Goal: Task Accomplishment & Management: Use online tool/utility

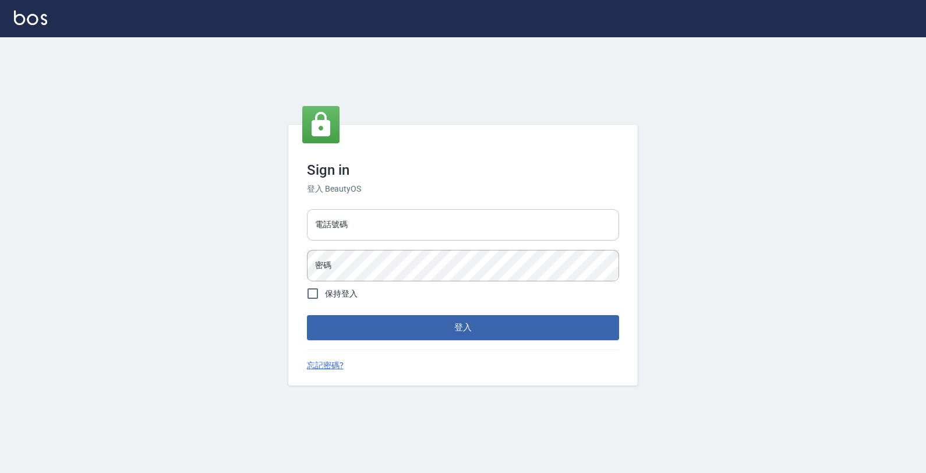
click at [600, 232] on input "電話號碼" at bounding box center [463, 224] width 312 height 31
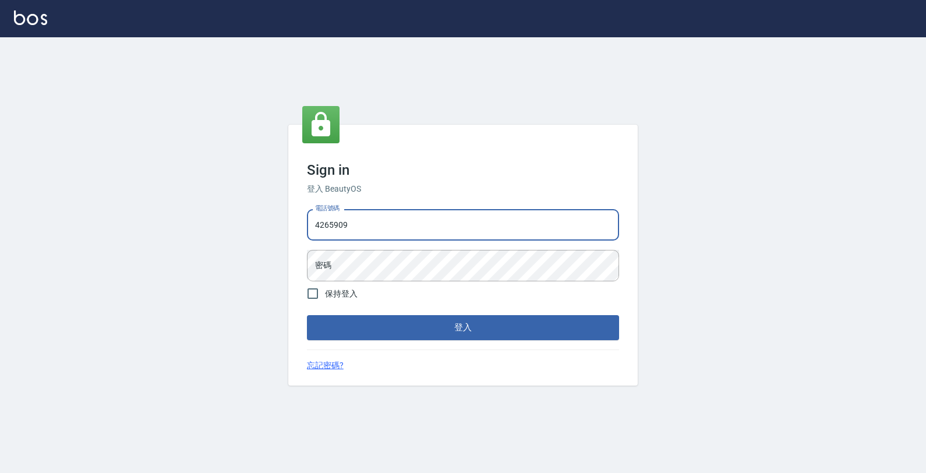
type input "4265909"
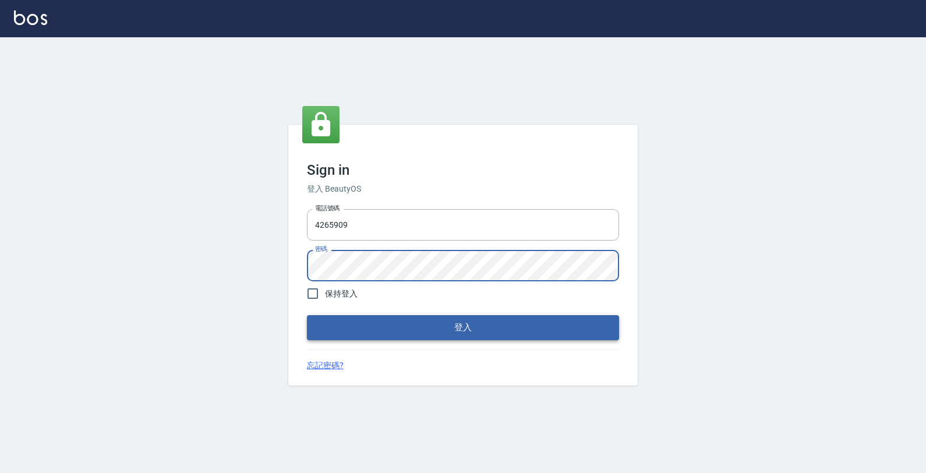
click at [504, 327] on button "登入" at bounding box center [463, 327] width 312 height 24
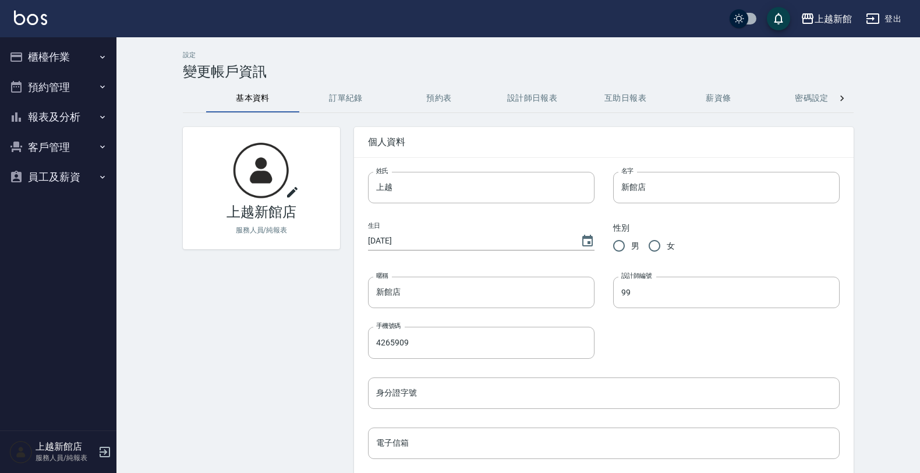
click at [103, 58] on icon "button" at bounding box center [102, 56] width 9 height 9
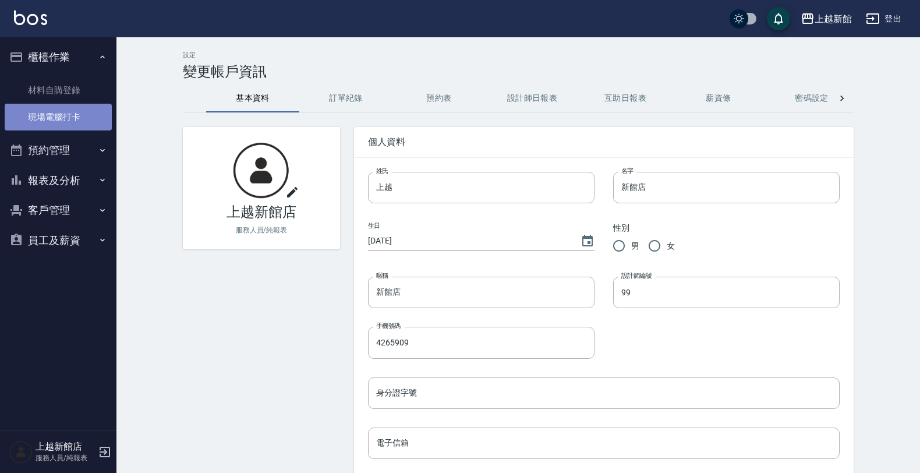
click at [75, 124] on link "現場電腦打卡" at bounding box center [58, 117] width 107 height 27
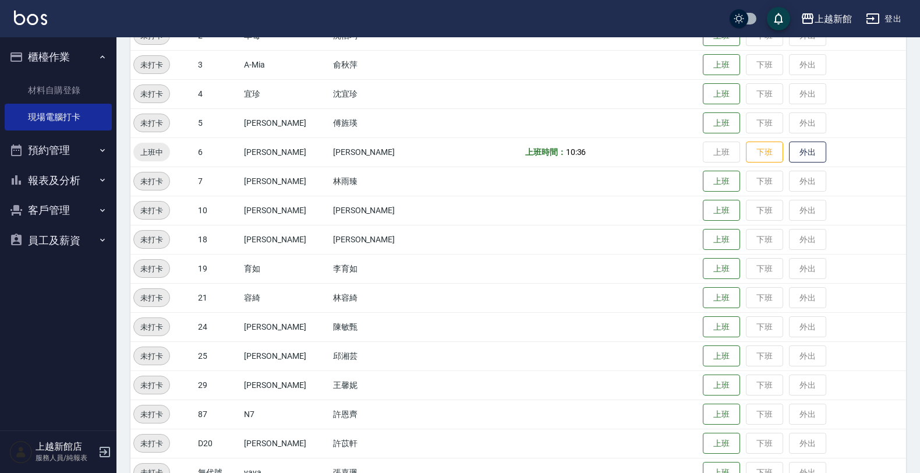
scroll to position [218, 0]
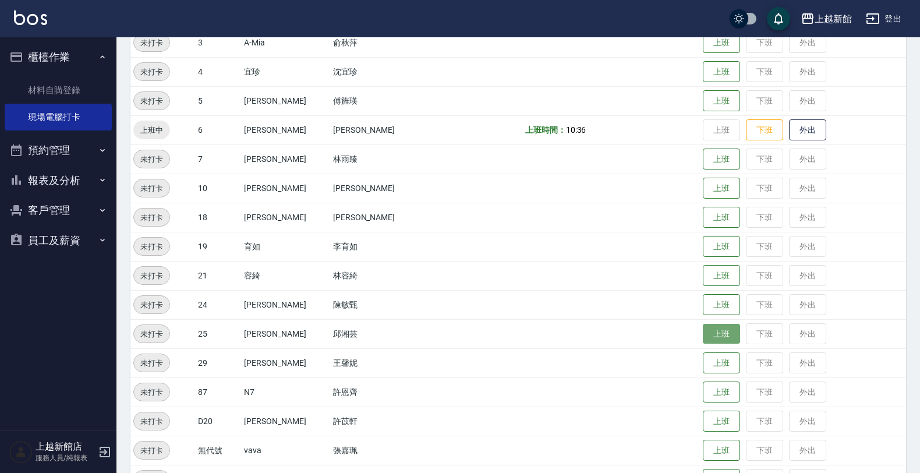
click at [703, 324] on button "上班" at bounding box center [721, 334] width 37 height 20
click at [715, 91] on button "上班" at bounding box center [721, 101] width 37 height 20
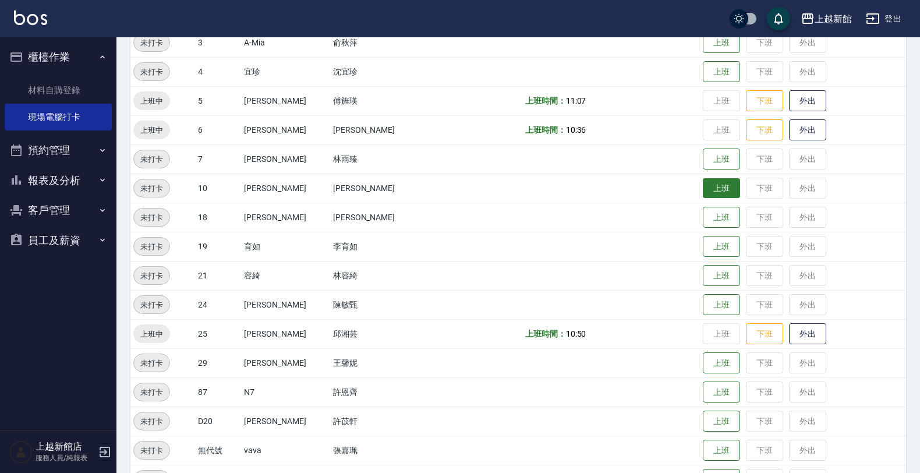
click at [715, 197] on button "上班" at bounding box center [721, 188] width 37 height 20
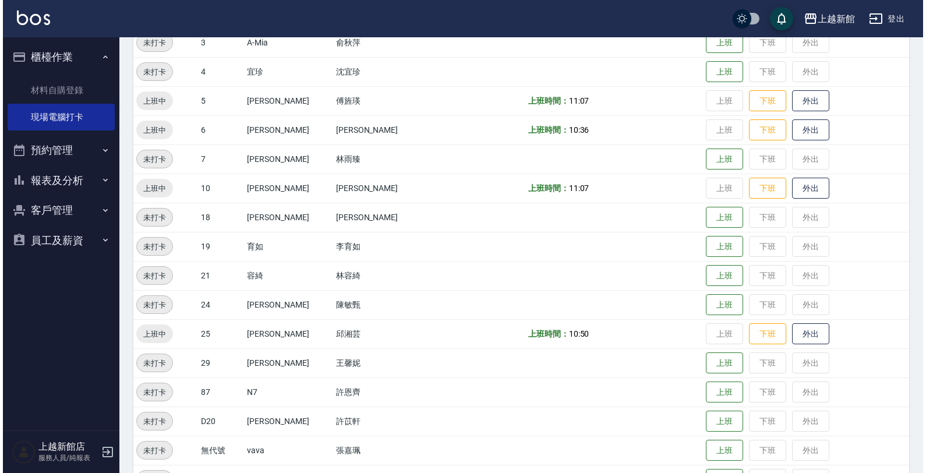
scroll to position [0, 0]
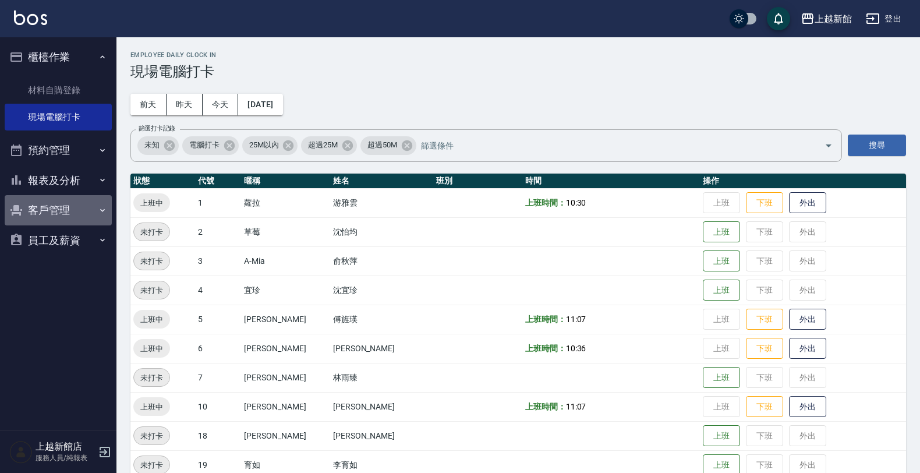
click at [86, 223] on button "客戶管理" at bounding box center [58, 210] width 107 height 30
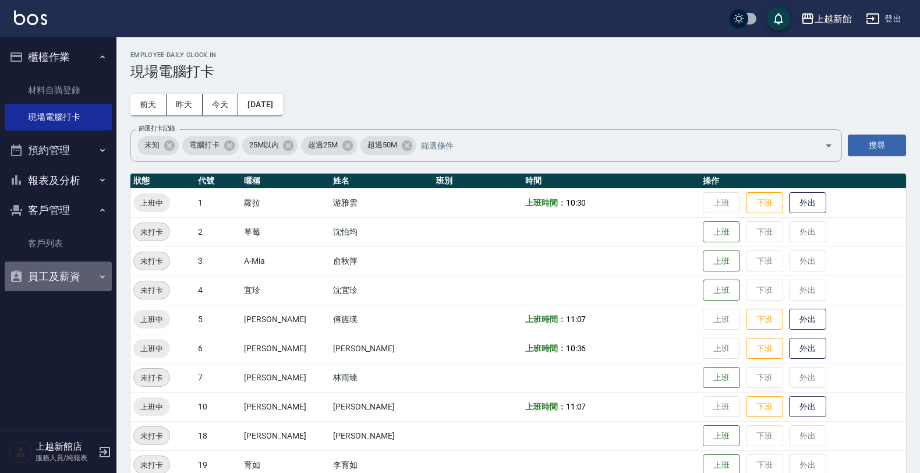
click at [62, 289] on button "員工及薪資" at bounding box center [58, 277] width 107 height 30
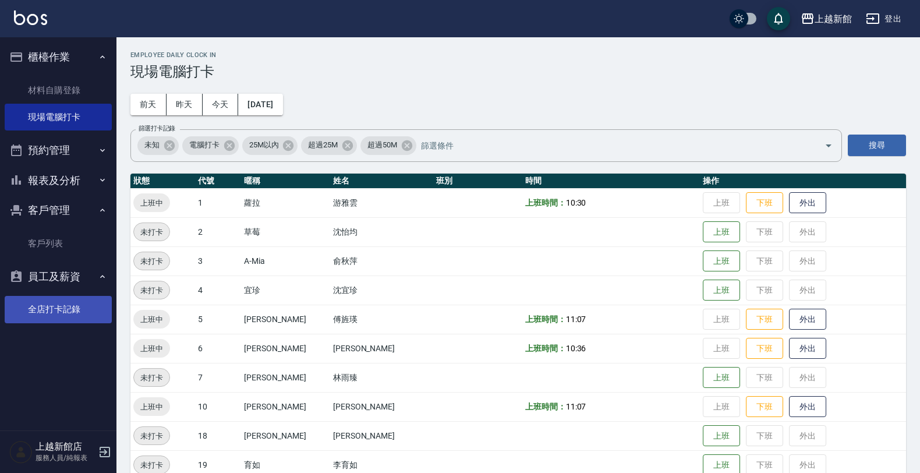
click at [50, 315] on link "全店打卡記錄" at bounding box center [58, 309] width 107 height 27
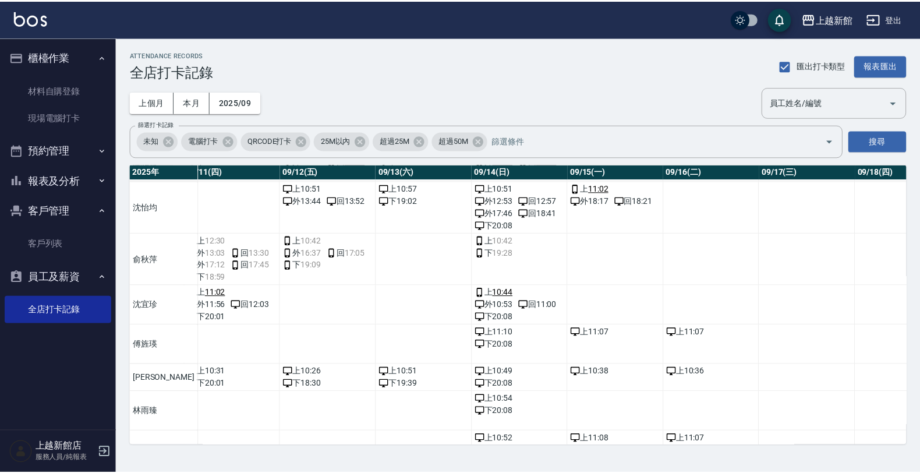
scroll to position [73, 1119]
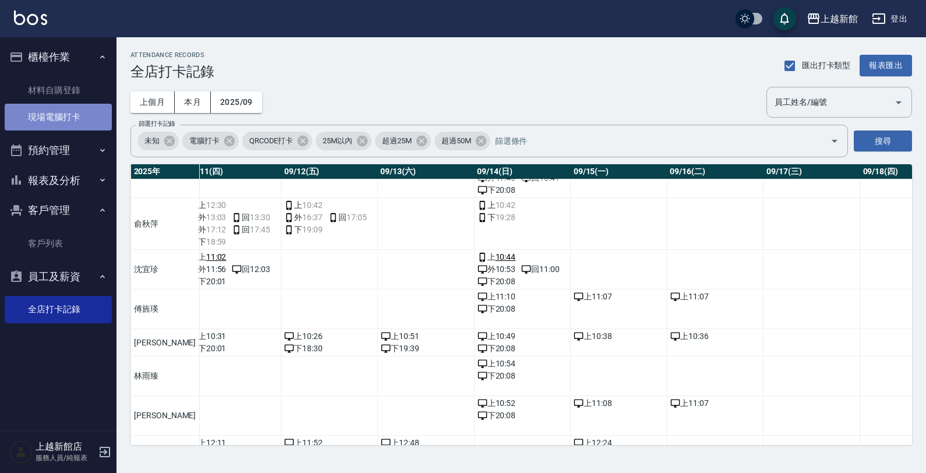
click at [67, 118] on link "現場電腦打卡" at bounding box center [58, 117] width 107 height 27
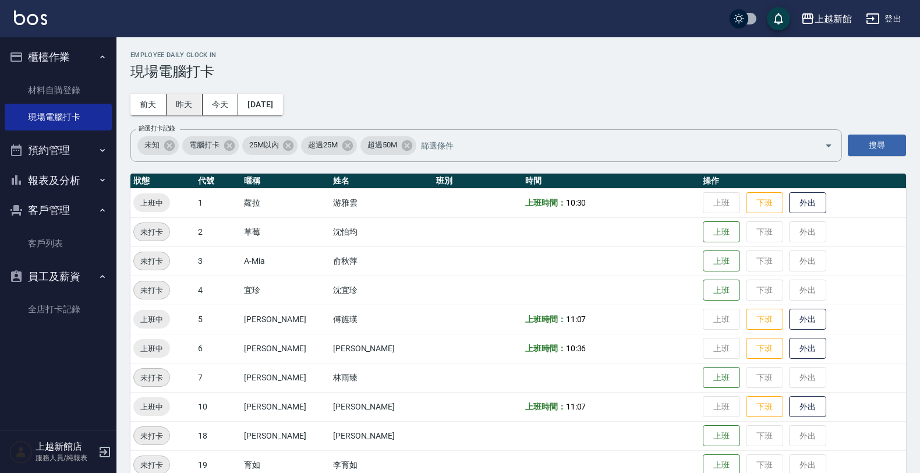
click at [177, 103] on button "昨天" at bounding box center [185, 105] width 36 height 22
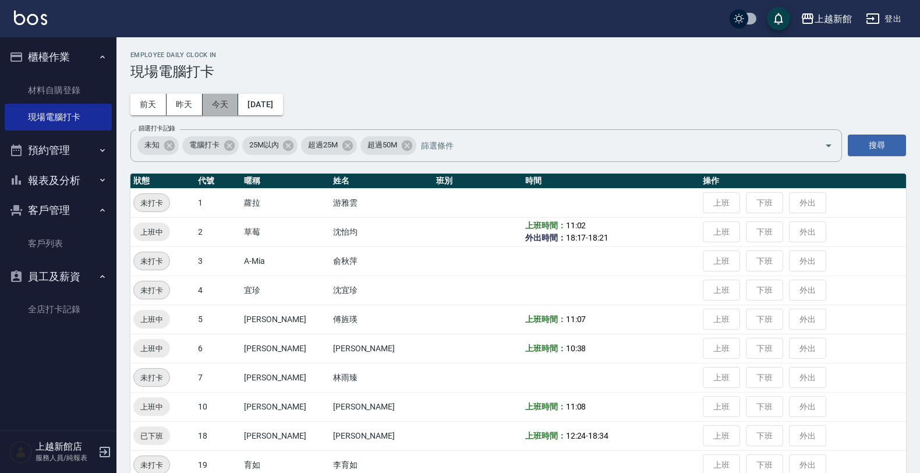
click at [221, 111] on button "今天" at bounding box center [221, 105] width 36 height 22
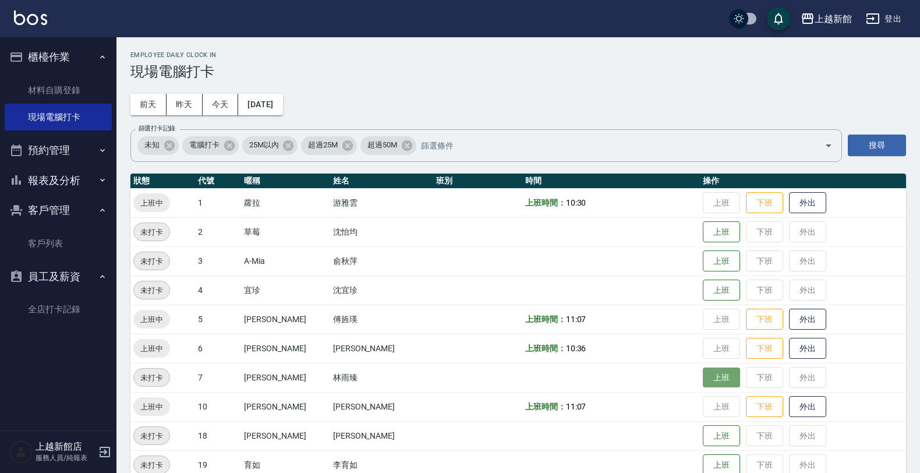
click at [709, 372] on button "上班" at bounding box center [721, 378] width 37 height 20
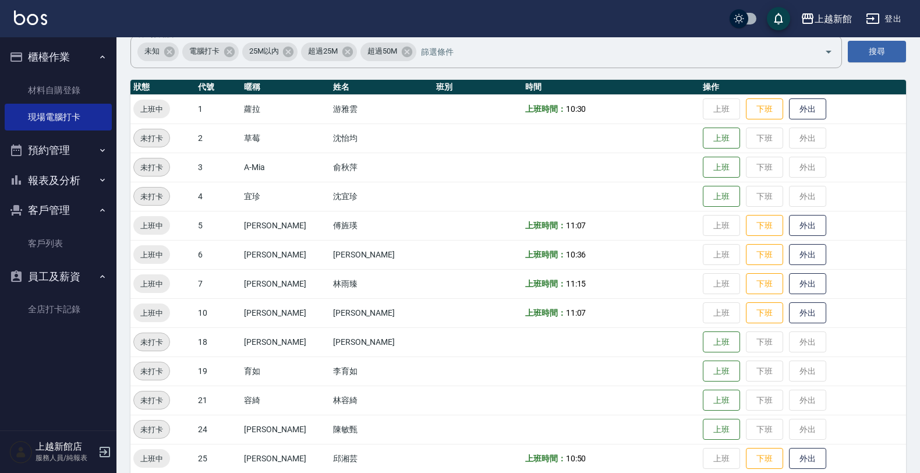
scroll to position [253, 0]
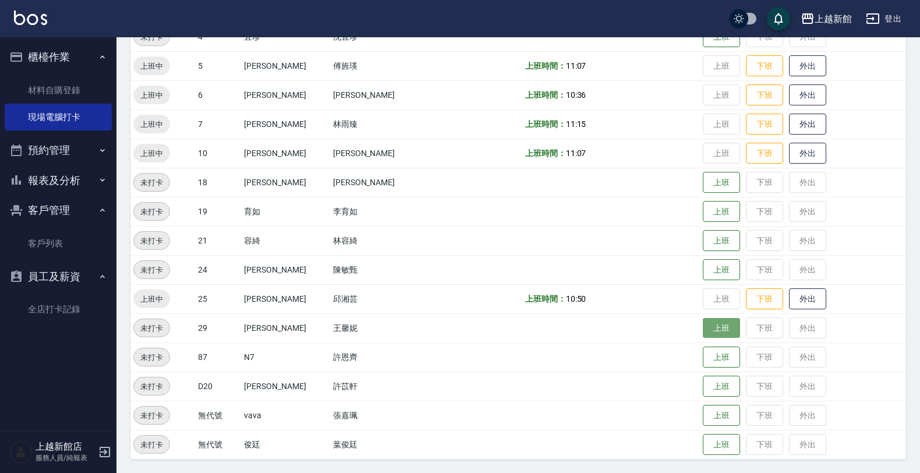
click at [708, 324] on button "上班" at bounding box center [721, 328] width 37 height 20
